Goal: Find specific page/section

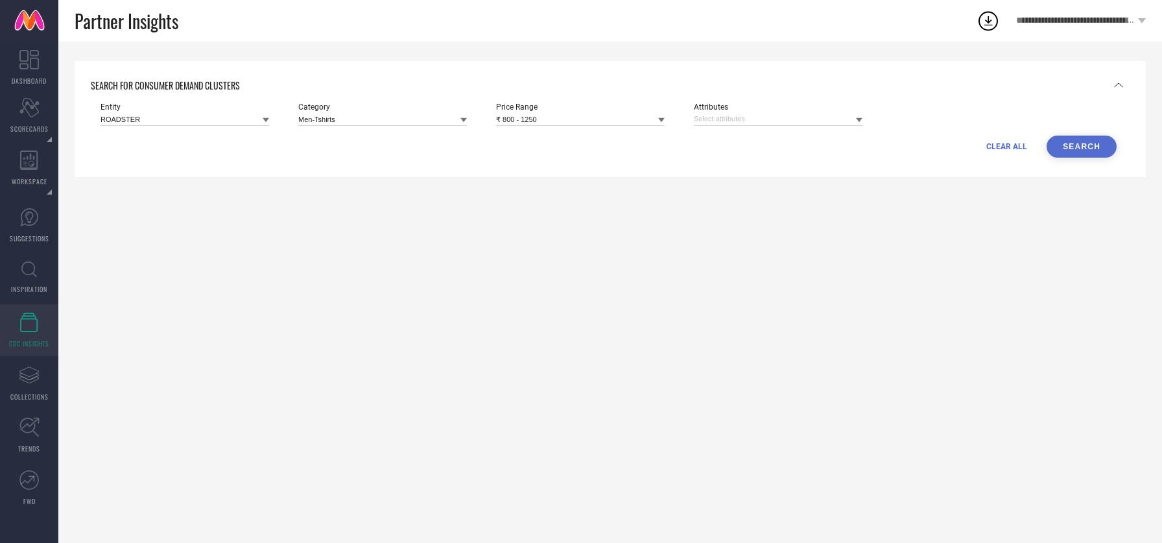
click at [28, 331] on icon at bounding box center [29, 321] width 18 height 19
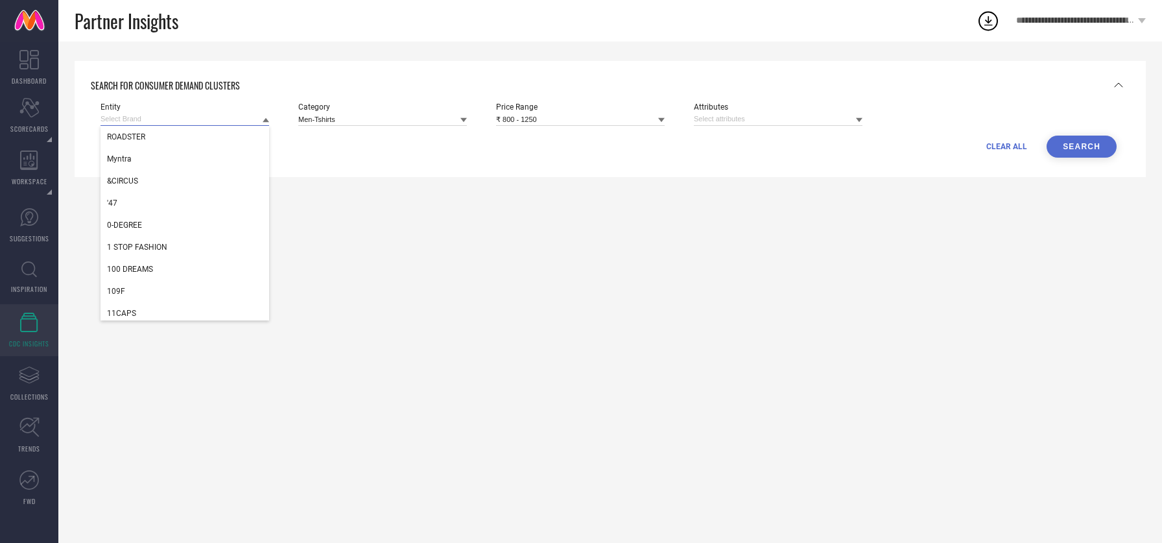
click at [160, 125] on input at bounding box center [184, 119] width 169 height 14
click at [157, 131] on div "ROADSTER" at bounding box center [184, 137] width 169 height 22
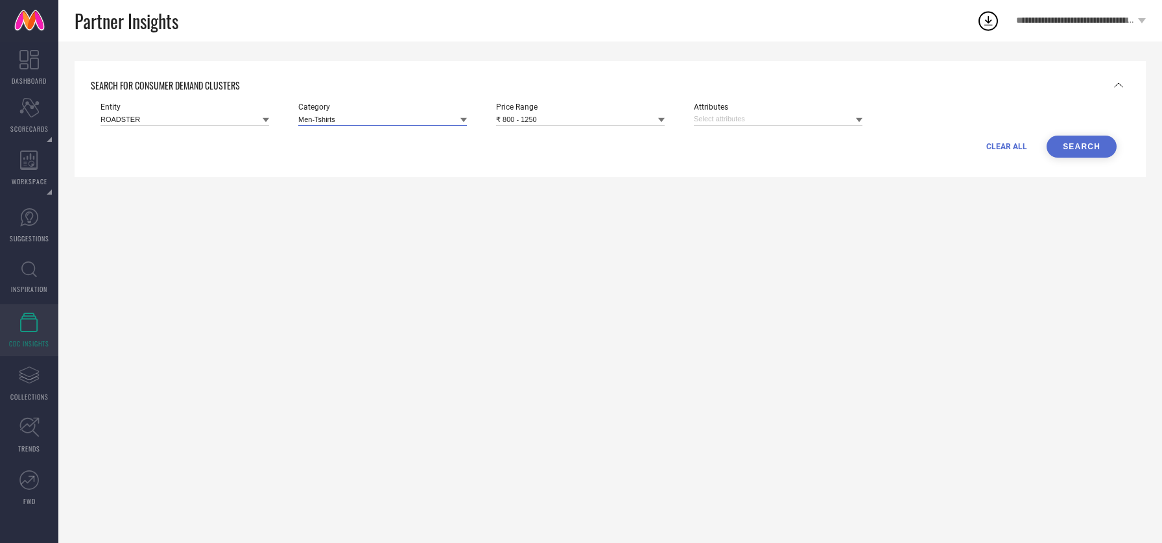
click at [386, 114] on input at bounding box center [382, 119] width 169 height 14
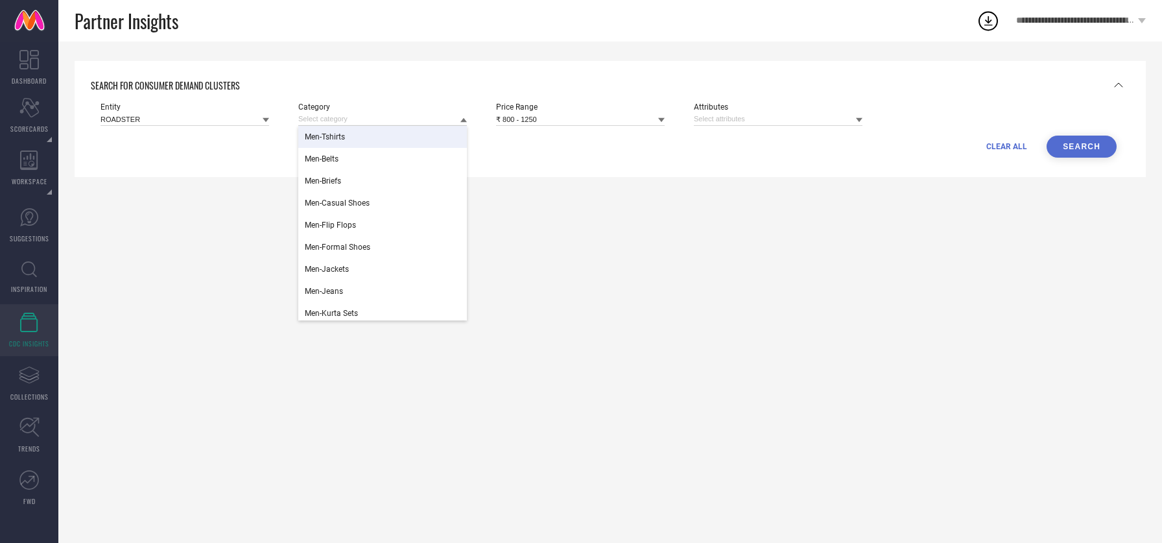
click at [358, 139] on div "Men-Tshirts" at bounding box center [382, 137] width 169 height 22
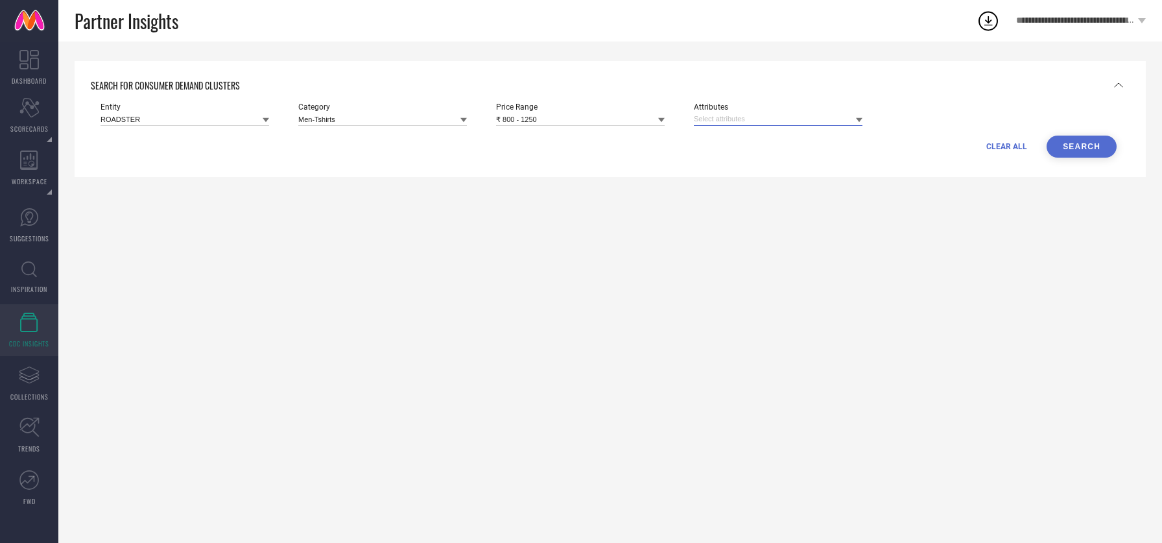
click at [729, 121] on input at bounding box center [778, 119] width 169 height 14
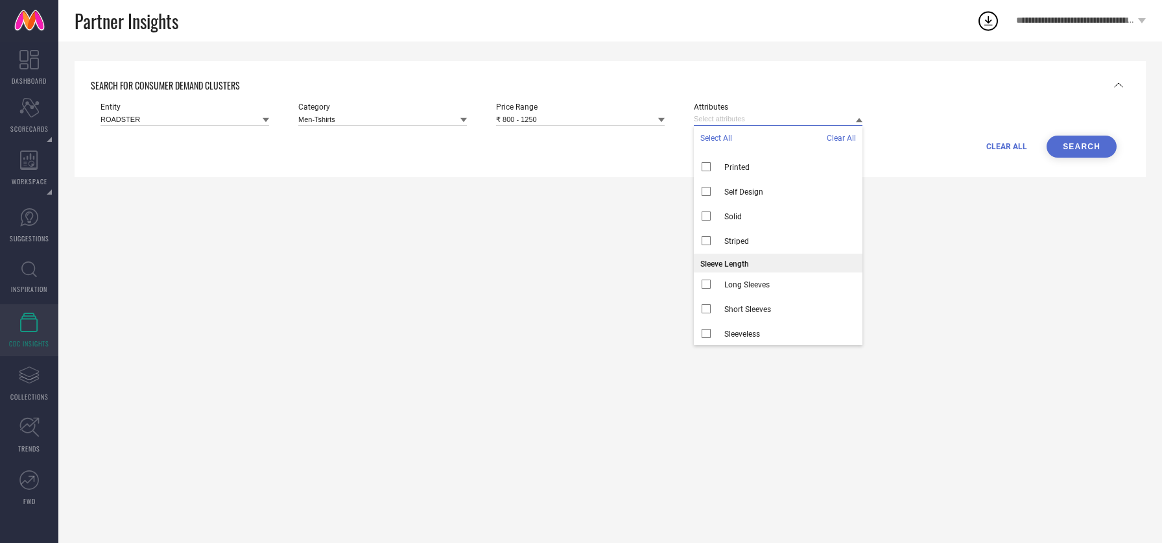
scroll to position [485, 0]
click at [1061, 145] on button "Search" at bounding box center [1081, 146] width 70 height 22
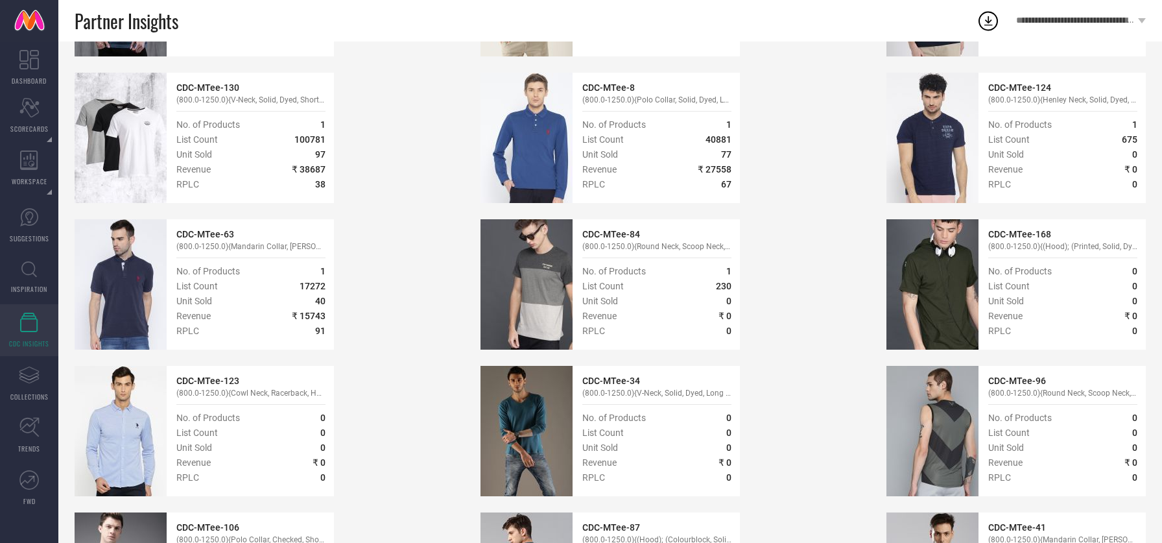
scroll to position [1232, 0]
